Goal: Task Accomplishment & Management: Manage account settings

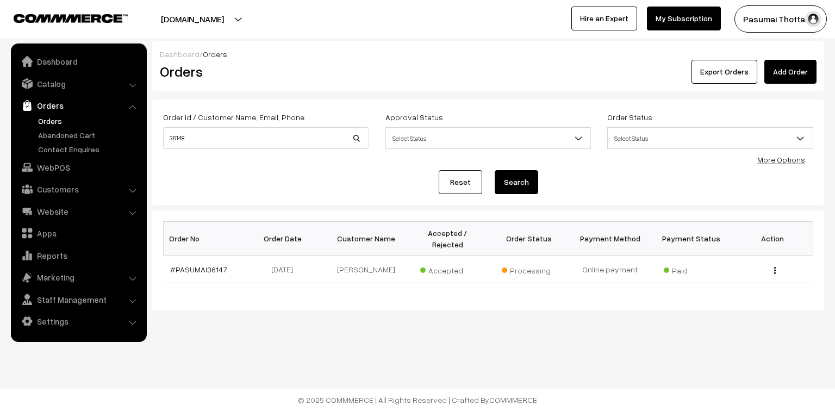
drag, startPoint x: 41, startPoint y: 85, endPoint x: 44, endPoint y: 97, distance: 12.8
click at [41, 85] on link "Catalog" at bounding box center [78, 84] width 129 height 20
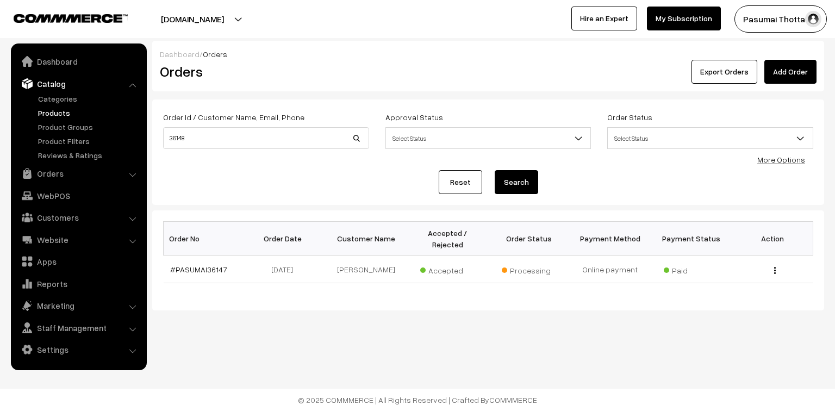
click at [46, 109] on link "Products" at bounding box center [89, 112] width 108 height 11
click at [54, 174] on link "Orders" at bounding box center [78, 174] width 129 height 20
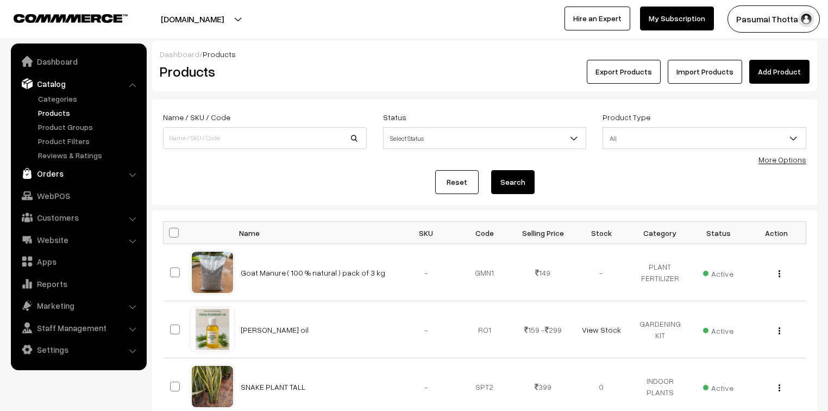
click at [52, 175] on link "Orders" at bounding box center [78, 174] width 129 height 20
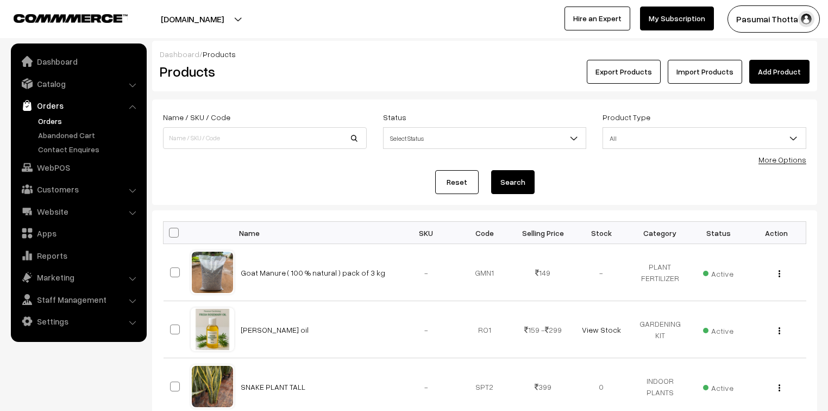
click at [50, 126] on link "Orders" at bounding box center [89, 120] width 108 height 11
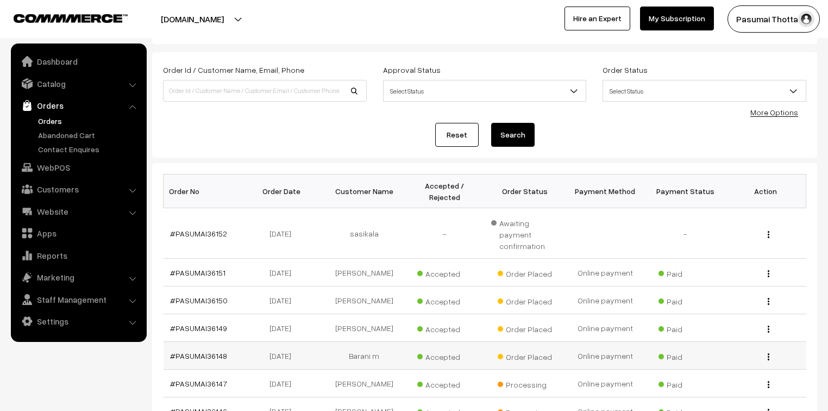
scroll to position [130, 0]
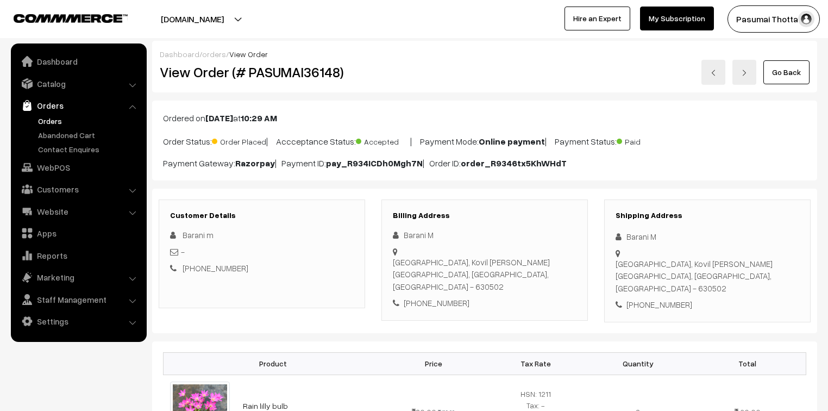
scroll to position [130, 0]
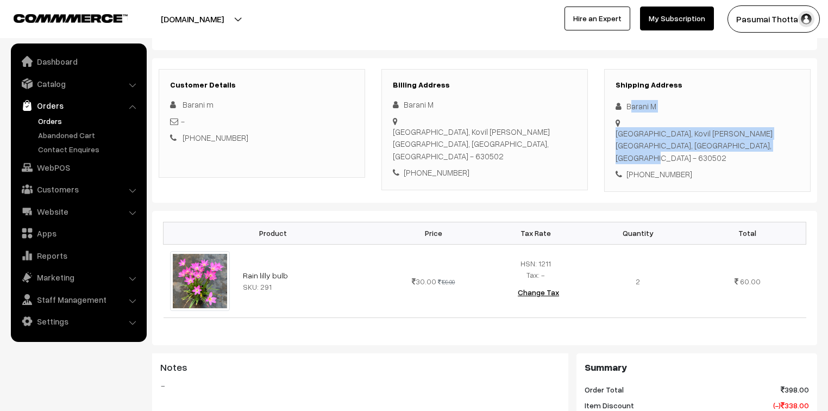
drag, startPoint x: 629, startPoint y: 107, endPoint x: 689, endPoint y: 137, distance: 67.3
click at [687, 135] on div "Shipping Address Barani M South car street, Kovil vasal Singampunari, Tamil Nad…" at bounding box center [707, 130] width 207 height 123
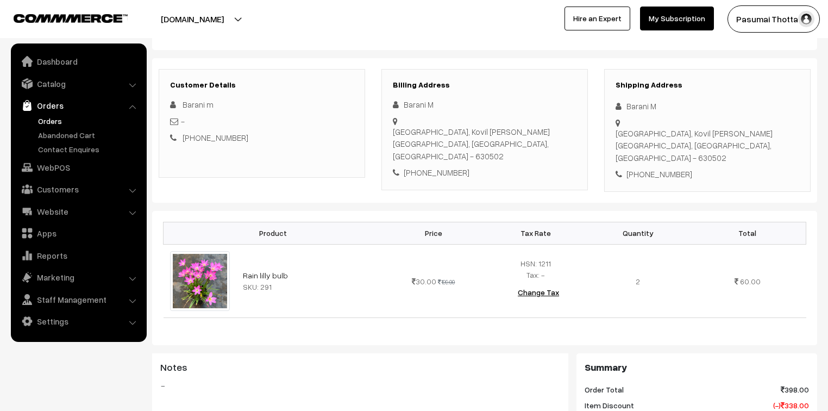
click at [694, 143] on div "Shipping Address Barani M South car street, Kovil vasal Singampunari, Tamil Nad…" at bounding box center [707, 130] width 207 height 123
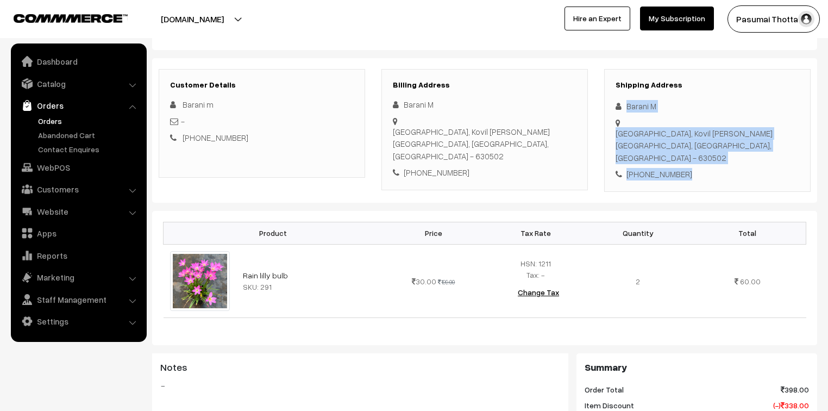
drag, startPoint x: 626, startPoint y: 106, endPoint x: 706, endPoint y: 151, distance: 92.4
click at [706, 151] on div "Shipping Address Barani M South car street, Kovil vasal Singampunari, Tamil Nad…" at bounding box center [707, 130] width 207 height 123
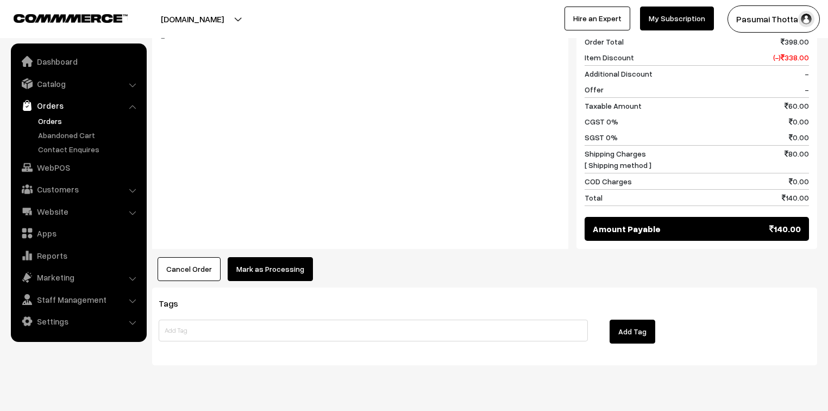
click at [245, 257] on button "Mark as Processing" at bounding box center [270, 269] width 85 height 24
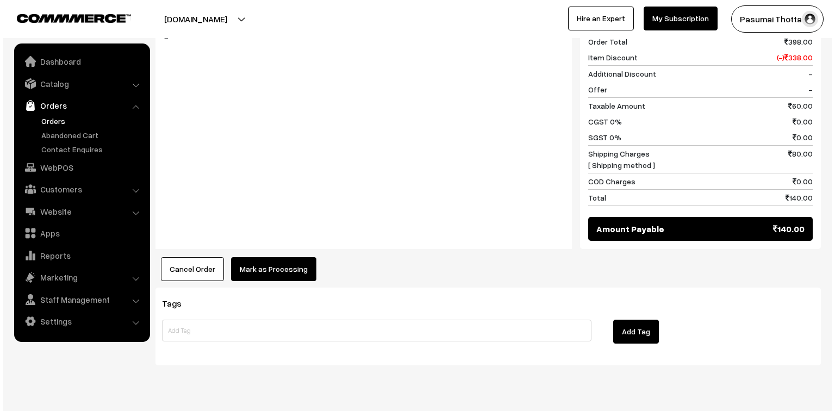
scroll to position [479, 0]
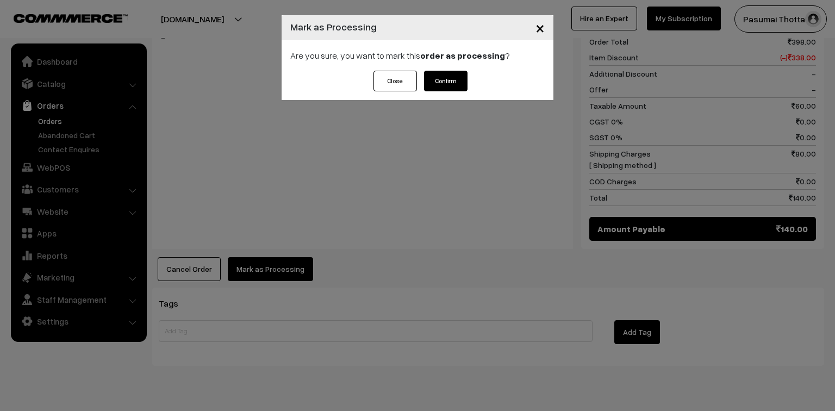
click at [442, 70] on div "Are you sure, you want to mark this order as processing ?" at bounding box center [418, 55] width 272 height 30
click at [441, 84] on button "Confirm" at bounding box center [445, 81] width 43 height 21
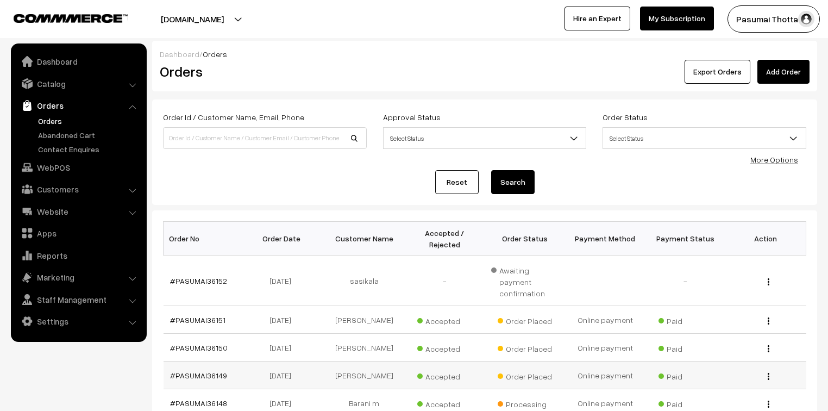
scroll to position [130, 0]
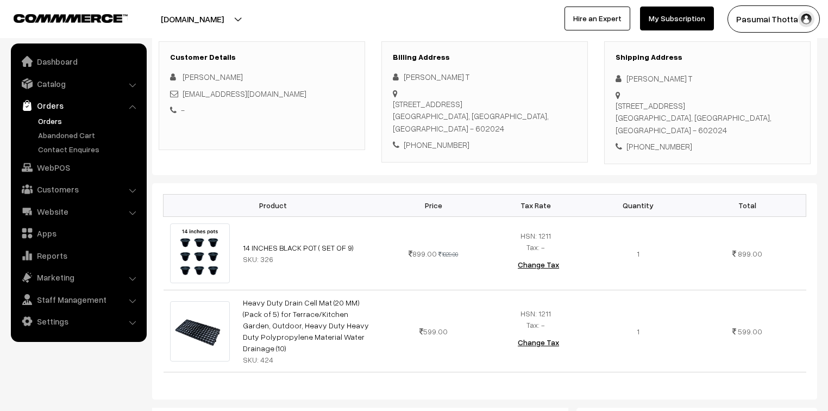
scroll to position [130, 0]
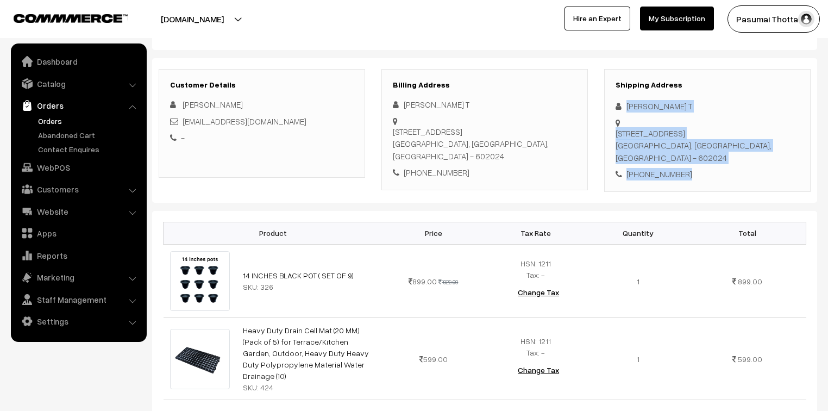
drag, startPoint x: 624, startPoint y: 109, endPoint x: 712, endPoint y: 174, distance: 110.3
click at [712, 174] on div "Shipping Address Santhi T Plot No 5, Ponniamman Nagar, Nadukuthagai, Thiruninra…" at bounding box center [707, 130] width 207 height 123
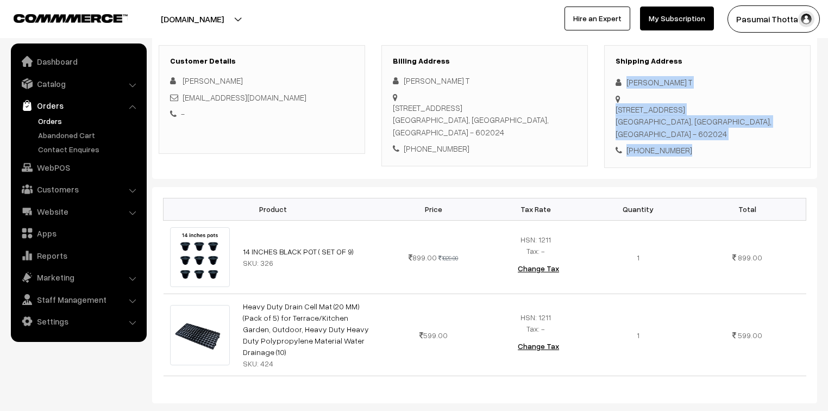
scroll to position [174, 0]
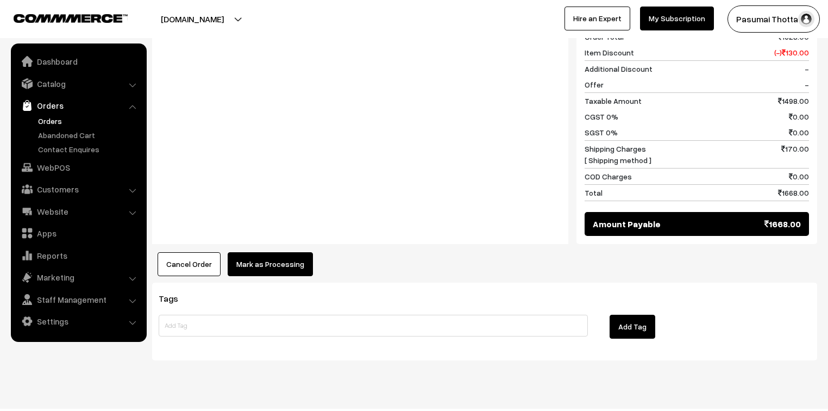
click at [298, 252] on button "Mark as Processing" at bounding box center [270, 264] width 85 height 24
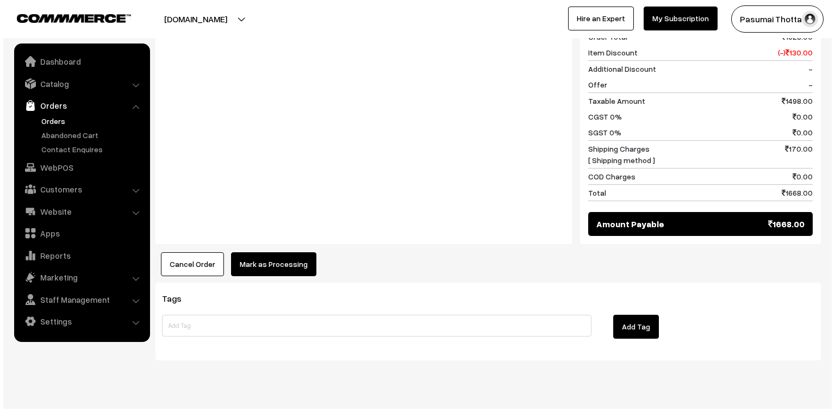
scroll to position [566, 0]
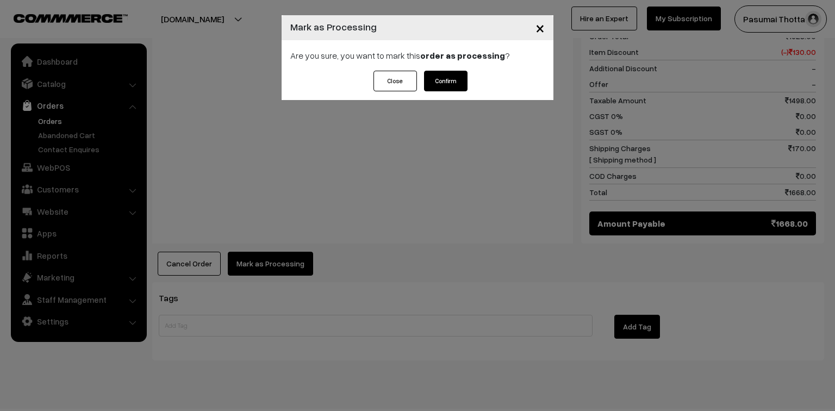
click at [450, 80] on button "Confirm" at bounding box center [445, 81] width 43 height 21
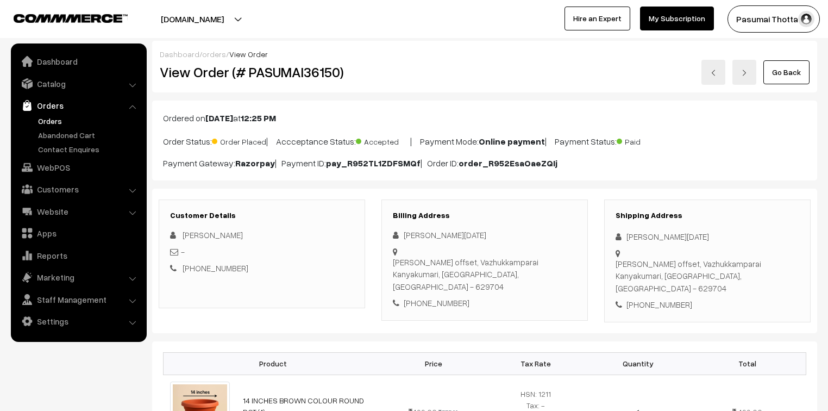
scroll to position [87, 0]
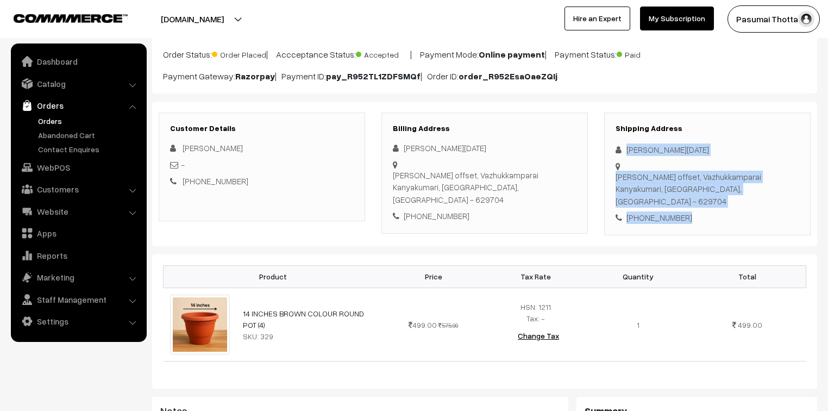
drag, startPoint x: 626, startPoint y: 149, endPoint x: 696, endPoint y: 189, distance: 81.0
click at [696, 189] on div "Shipping Address [PERSON_NAME][DATE] [PERSON_NAME] offset, Vazhukkamparai Kanya…" at bounding box center [707, 173] width 207 height 123
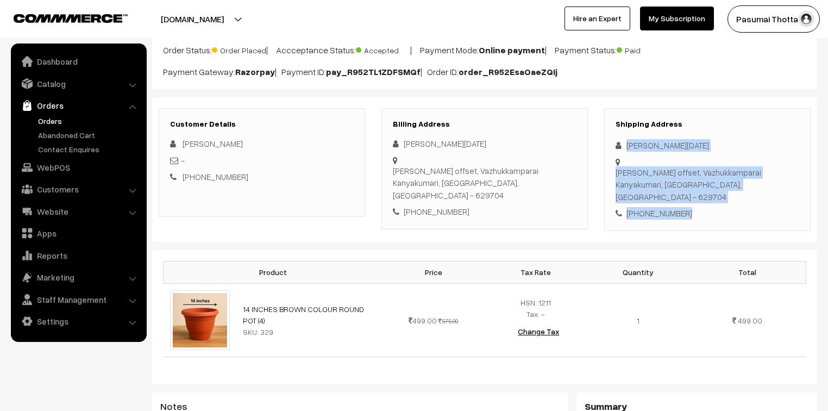
scroll to position [43, 0]
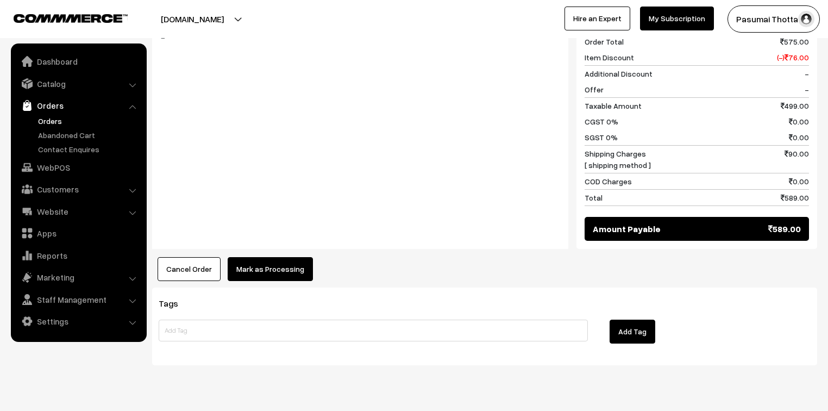
click at [281, 259] on button "Mark as Processing" at bounding box center [270, 269] width 85 height 24
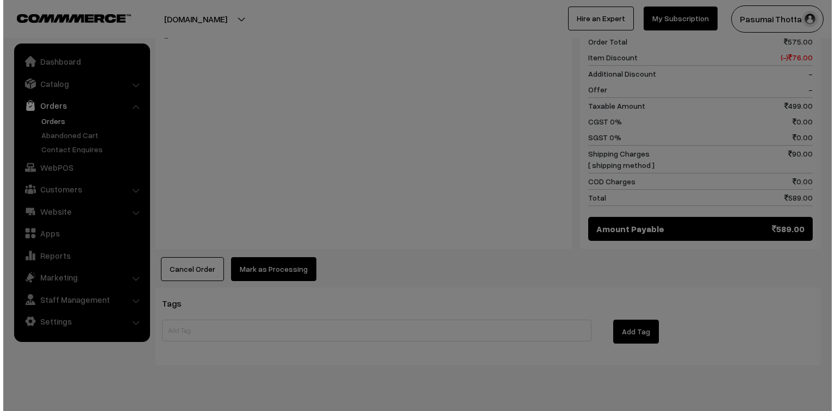
scroll to position [479, 0]
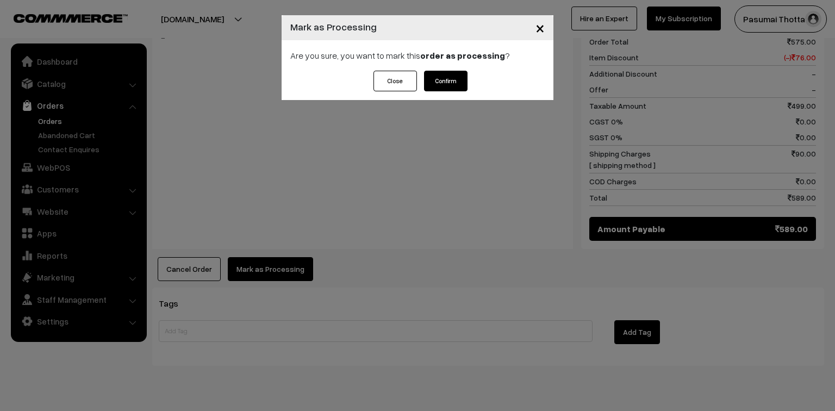
click at [440, 89] on button "Confirm" at bounding box center [445, 81] width 43 height 21
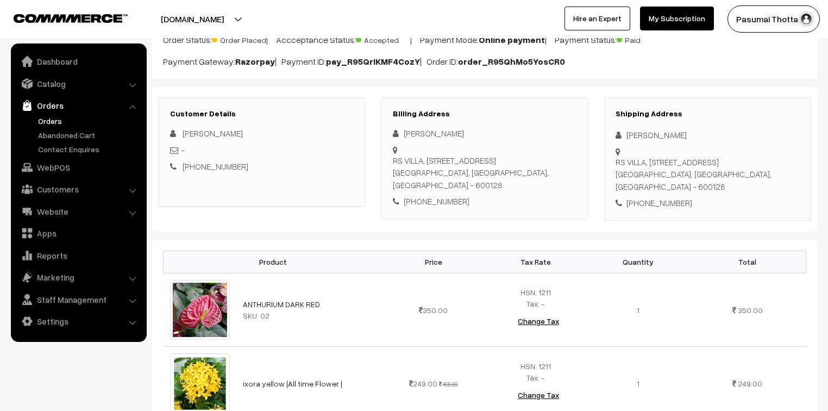
scroll to position [87, 0]
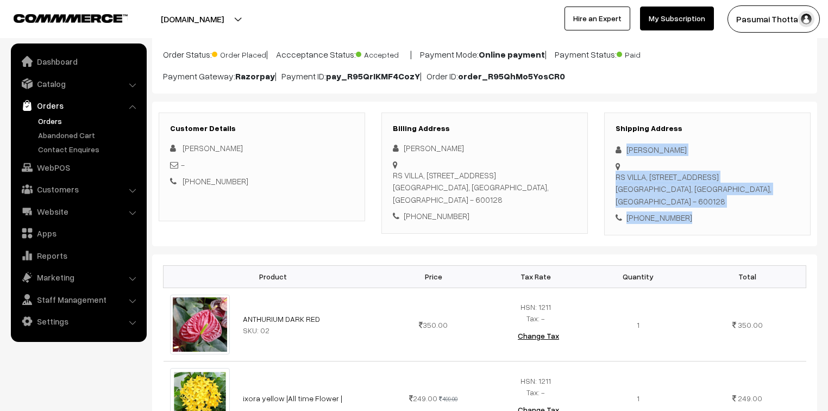
drag, startPoint x: 623, startPoint y: 151, endPoint x: 703, endPoint y: 211, distance: 99.8
click at [703, 211] on div "Shipping Address [PERSON_NAME] RS VILLA, [STREET_ADDRESS] [PHONE_NUMBER]" at bounding box center [707, 173] width 207 height 123
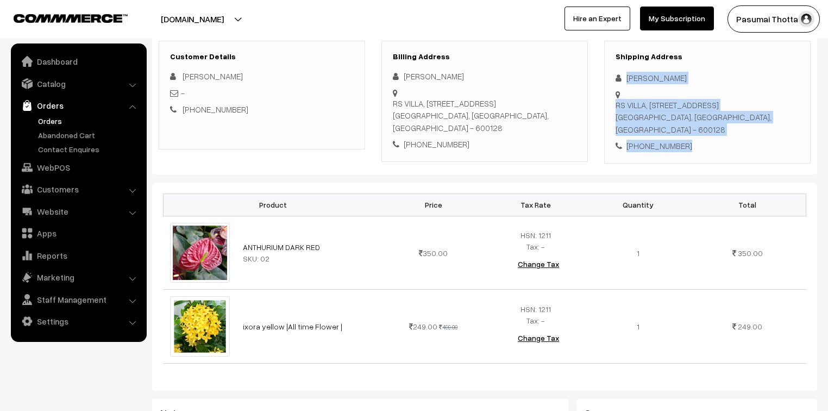
scroll to position [174, 0]
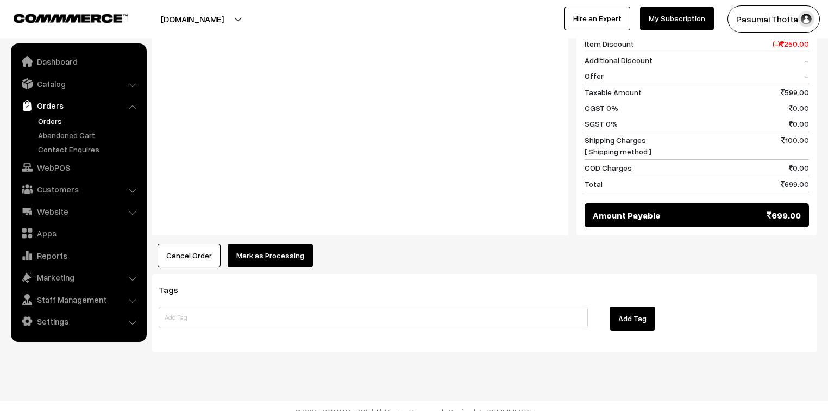
click at [296, 253] on button "Mark as Processing" at bounding box center [270, 255] width 85 height 24
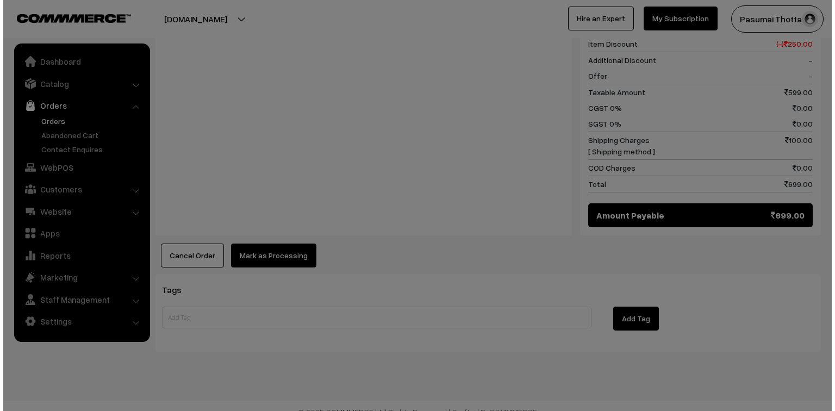
scroll to position [566, 0]
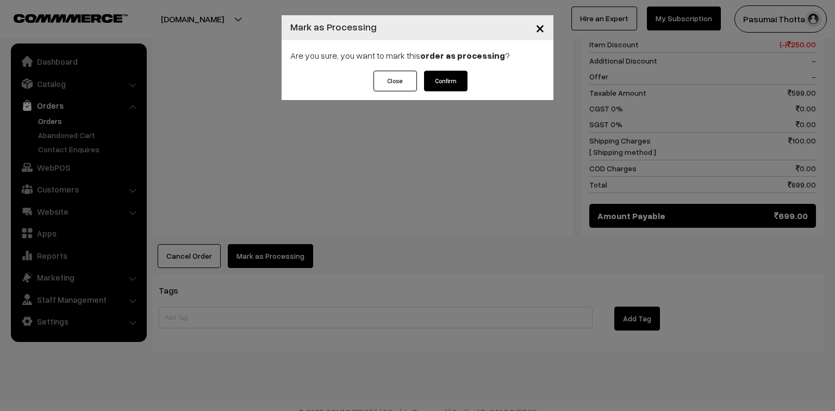
click at [439, 79] on button "Confirm" at bounding box center [445, 81] width 43 height 21
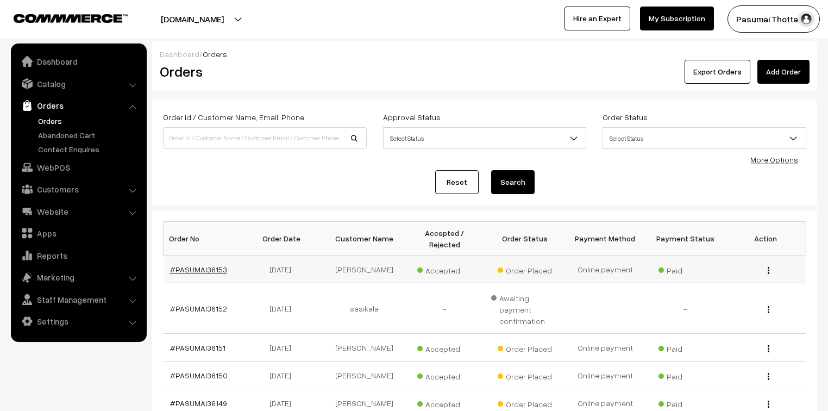
drag, startPoint x: 211, startPoint y: 257, endPoint x: 217, endPoint y: 259, distance: 6.9
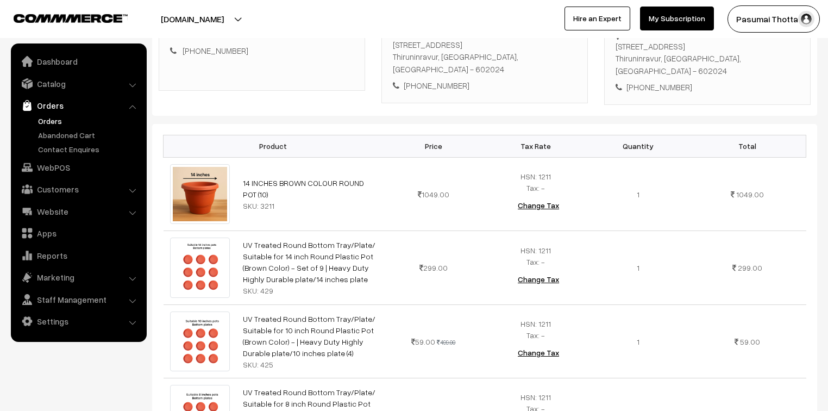
scroll to position [87, 0]
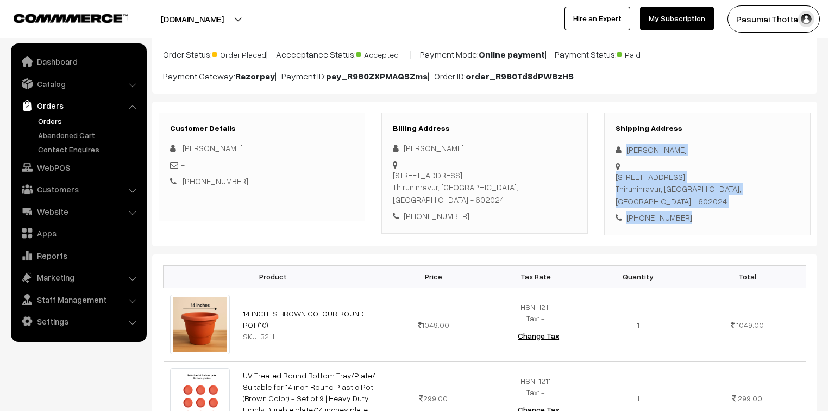
drag, startPoint x: 627, startPoint y: 148, endPoint x: 696, endPoint y: 193, distance: 82.5
click at [696, 193] on div "Shipping Address Karthikha Varshini No: 35, 12th cross street, Prakash nagar Th…" at bounding box center [707, 173] width 207 height 123
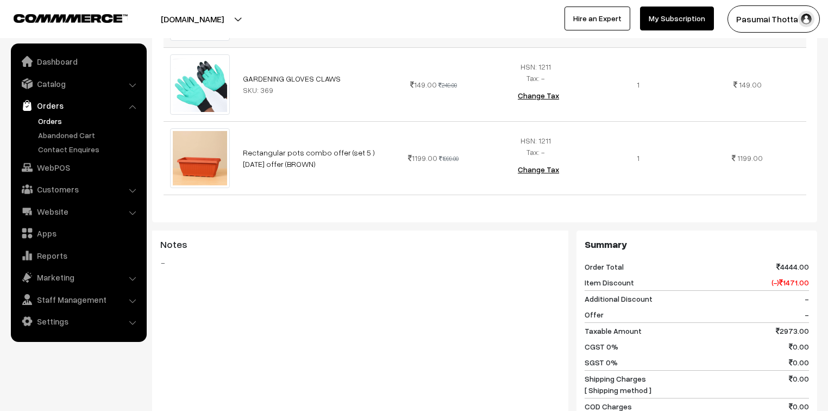
scroll to position [696, 0]
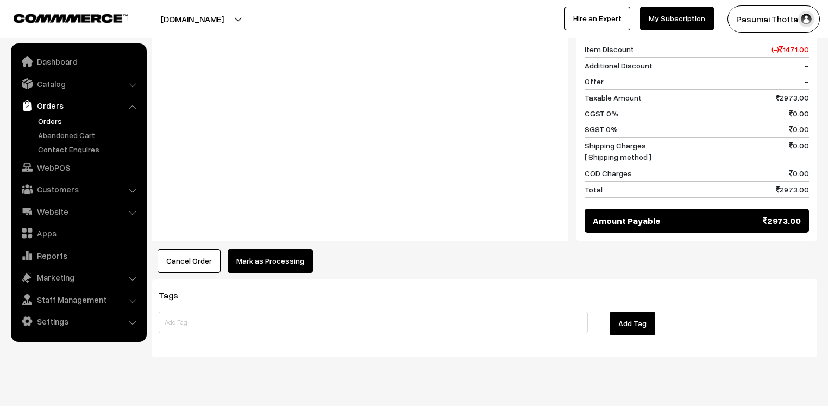
click at [287, 249] on button "Mark as Processing" at bounding box center [270, 261] width 85 height 24
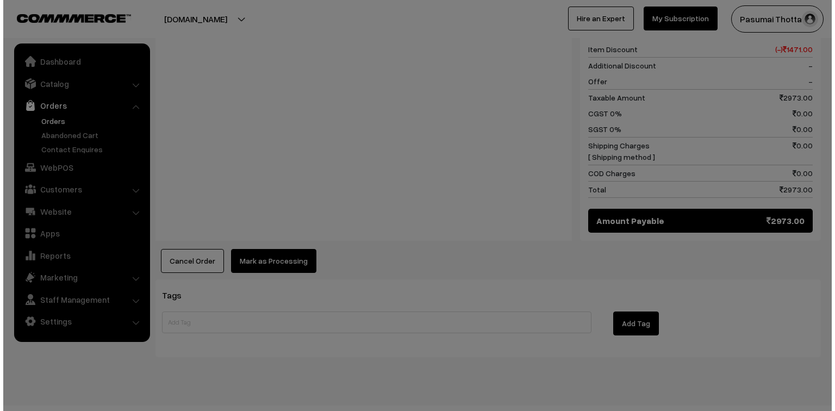
scroll to position [934, 0]
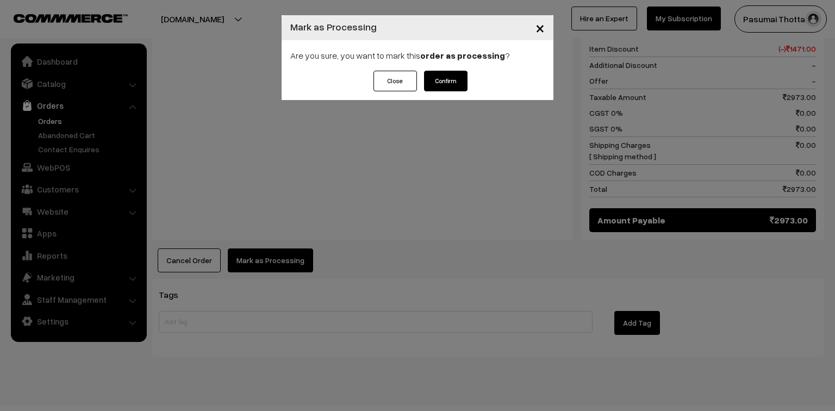
click at [453, 80] on button "Confirm" at bounding box center [445, 81] width 43 height 21
